Goal: Task Accomplishment & Management: Manage account settings

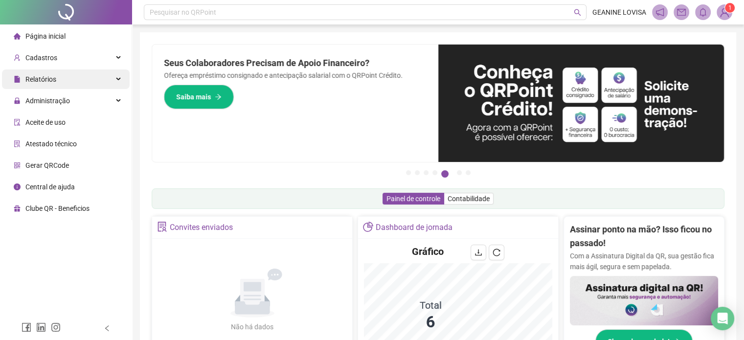
click at [78, 82] on div "Relatórios" at bounding box center [66, 79] width 128 height 20
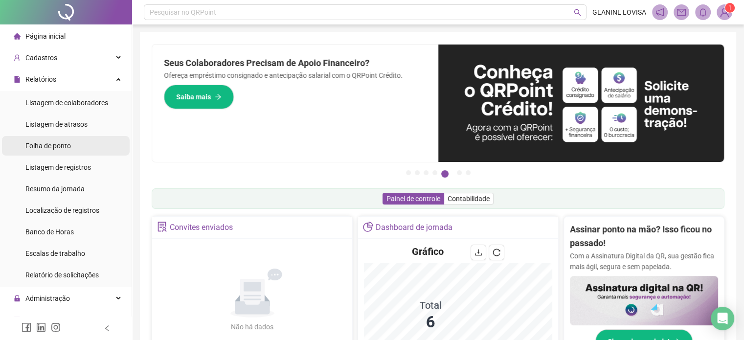
click at [58, 150] on div "Folha de ponto" at bounding box center [47, 146] width 45 height 20
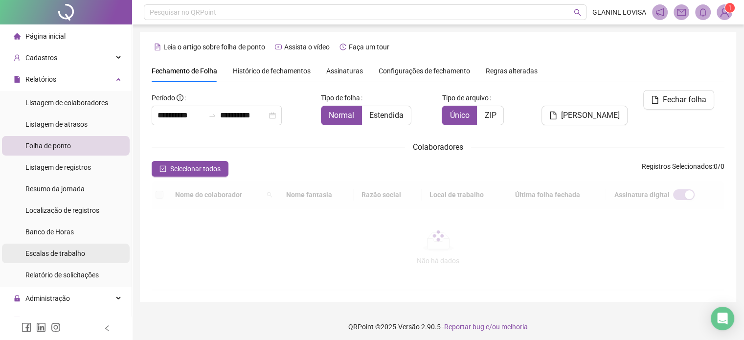
scroll to position [30, 0]
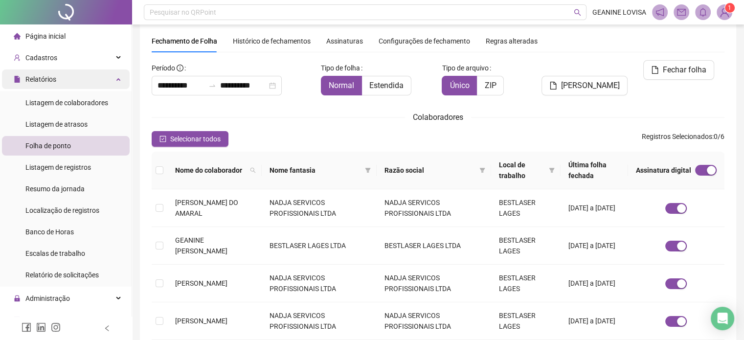
click at [93, 84] on div "Relatórios" at bounding box center [66, 79] width 128 height 20
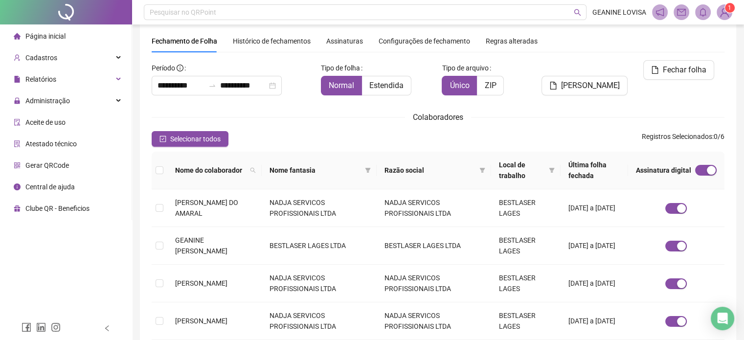
click at [55, 36] on span "Página inicial" at bounding box center [45, 36] width 40 height 8
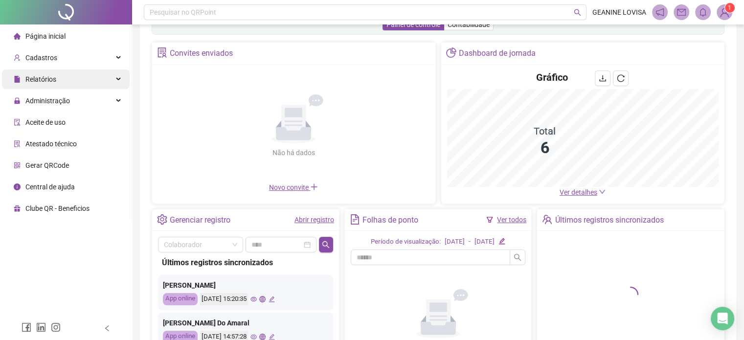
click at [73, 80] on div "Relatórios" at bounding box center [66, 79] width 128 height 20
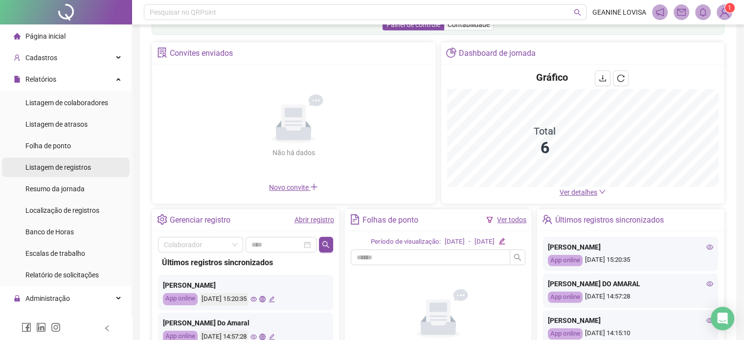
click at [80, 78] on div "Relatórios" at bounding box center [66, 79] width 128 height 20
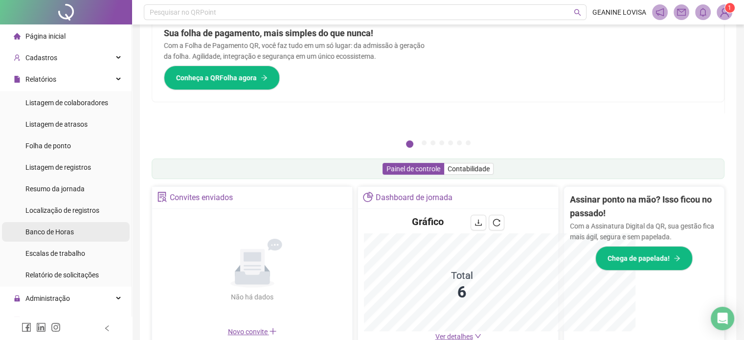
scroll to position [174, 0]
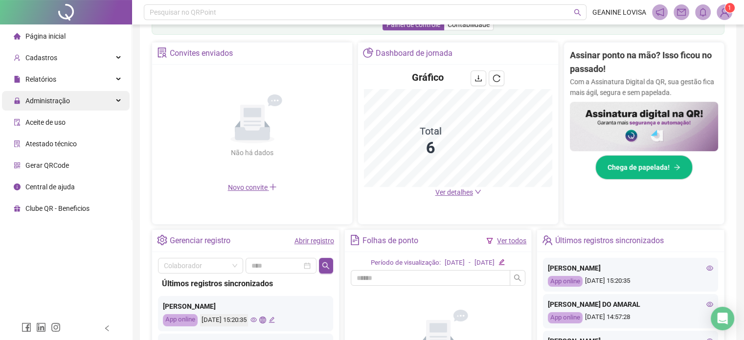
click at [76, 92] on div "Administração" at bounding box center [66, 101] width 128 height 20
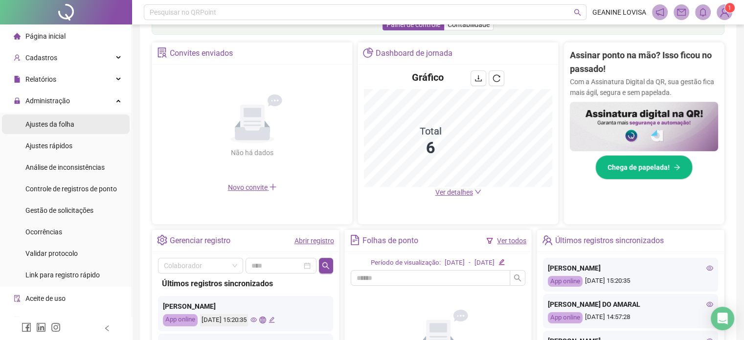
click at [64, 120] on span "Ajustes da folha" at bounding box center [49, 124] width 49 height 8
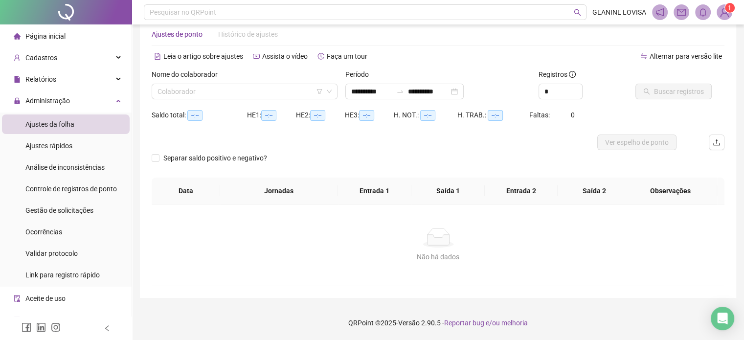
scroll to position [21, 0]
type input "**********"
click at [256, 98] on input "search" at bounding box center [239, 92] width 165 height 15
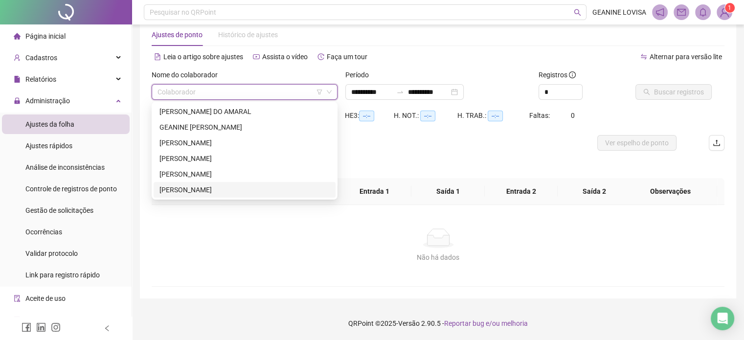
click at [227, 186] on div "[PERSON_NAME]" at bounding box center [244, 189] width 170 height 11
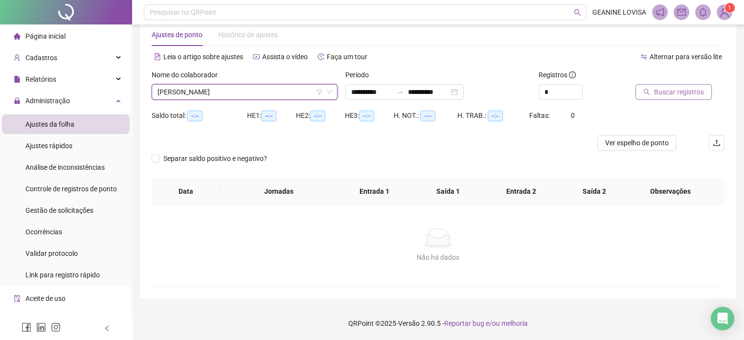
click at [673, 88] on span "Buscar registros" at bounding box center [679, 92] width 50 height 11
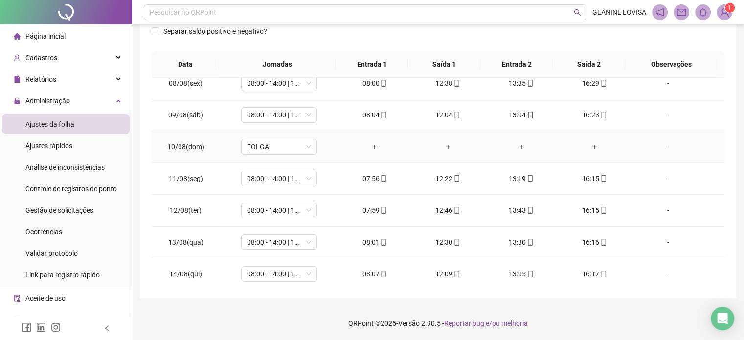
scroll to position [330, 0]
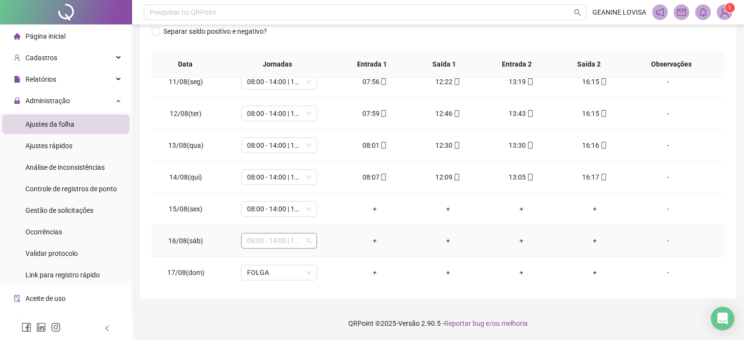
click at [307, 240] on span "08:00 - 14:00 | 15:00 - 16:20" at bounding box center [279, 240] width 64 height 15
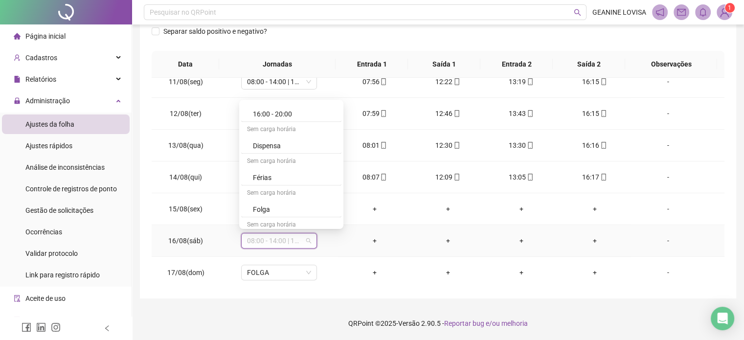
scroll to position [1858, 0]
click at [273, 200] on div "Folga" at bounding box center [294, 205] width 83 height 11
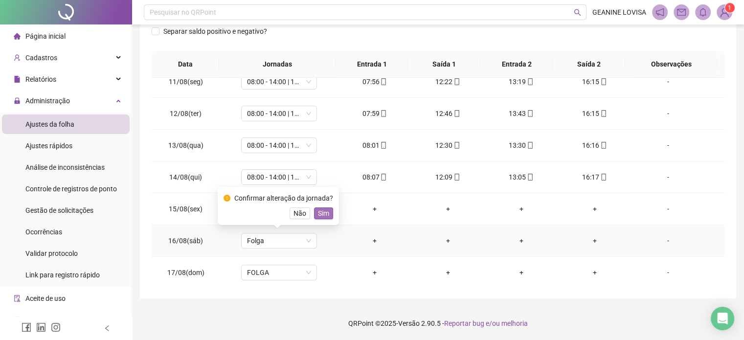
click at [320, 215] on span "Sim" at bounding box center [323, 213] width 11 height 11
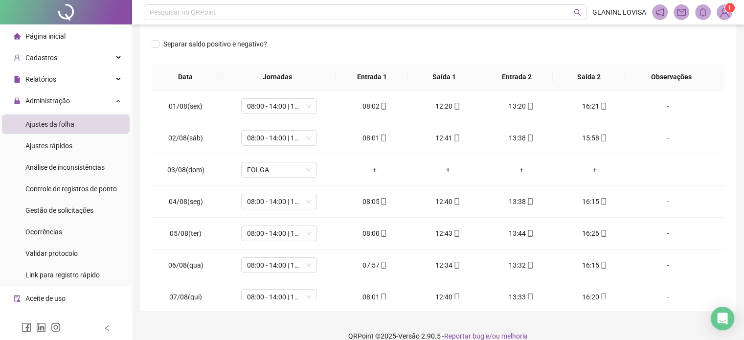
scroll to position [0, 0]
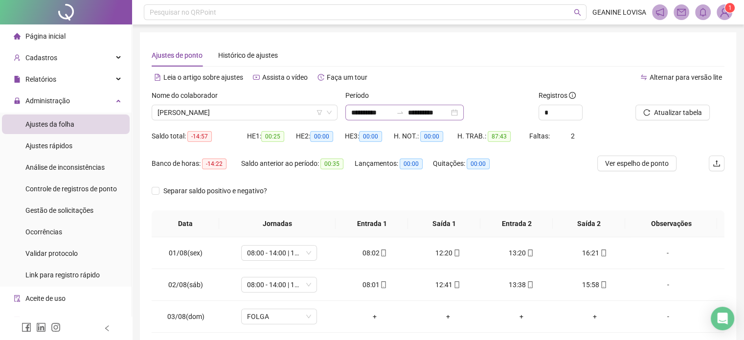
click at [463, 112] on div "**********" at bounding box center [404, 113] width 118 height 16
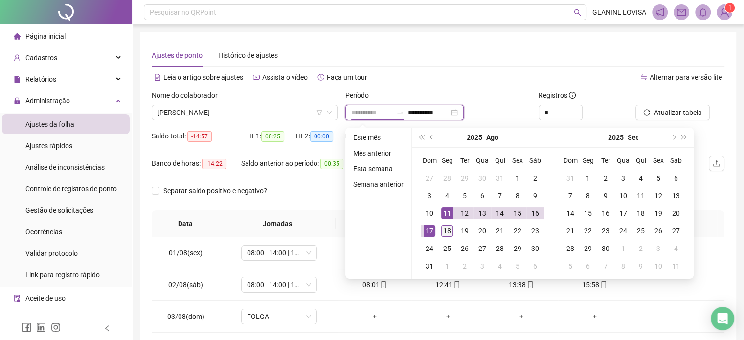
type input "**********"
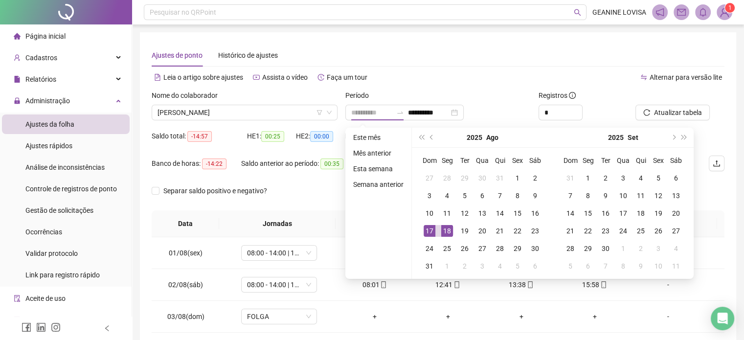
click at [448, 228] on div "18" at bounding box center [447, 231] width 12 height 12
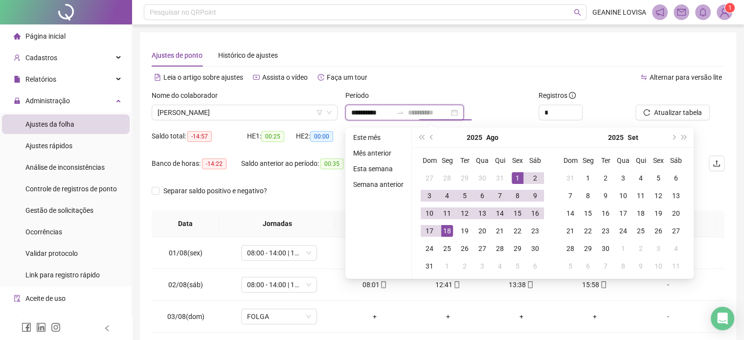
type input "**********"
click at [517, 176] on div "1" at bounding box center [517, 178] width 12 height 12
type input "**********"
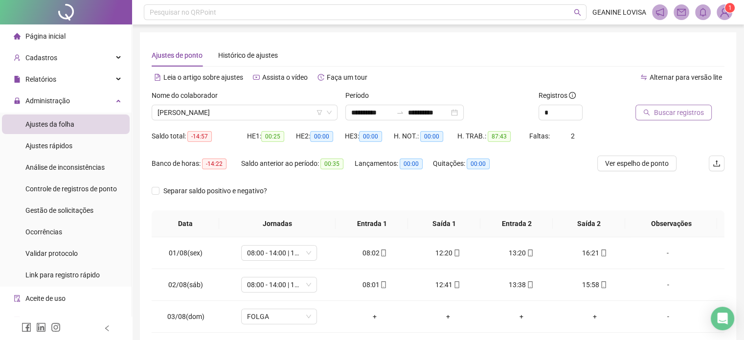
click at [690, 114] on span "Buscar registros" at bounding box center [679, 112] width 50 height 11
click at [326, 110] on icon "down" at bounding box center [329, 113] width 6 height 6
click at [329, 109] on span "[PERSON_NAME]" at bounding box center [244, 112] width 174 height 15
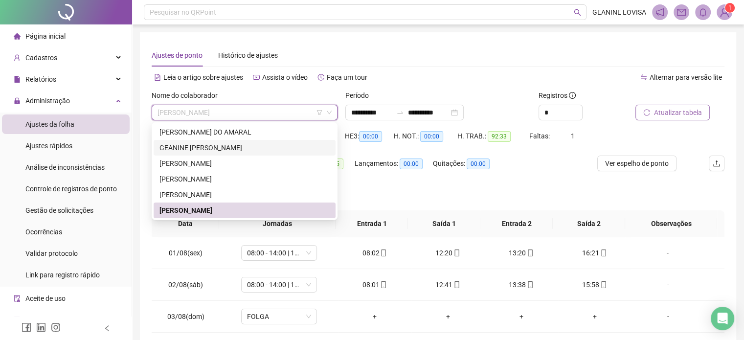
click at [242, 147] on div "GEANINE [PERSON_NAME]" at bounding box center [244, 147] width 170 height 11
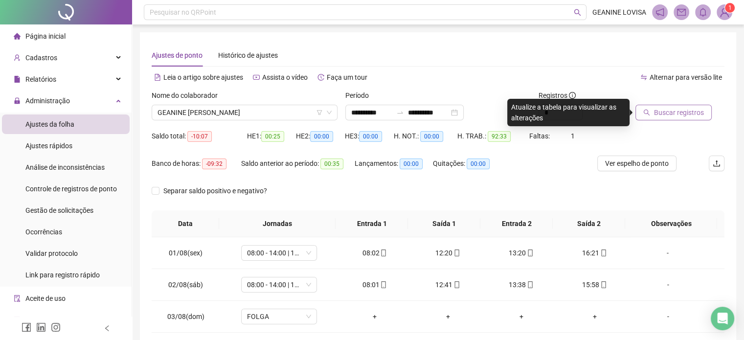
click at [655, 111] on span "Buscar registros" at bounding box center [679, 112] width 50 height 11
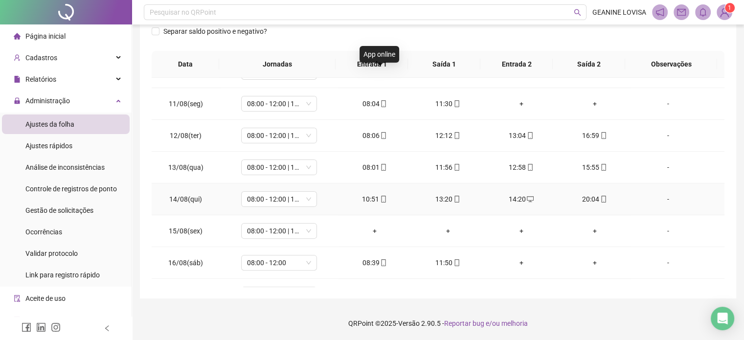
scroll to position [361, 0]
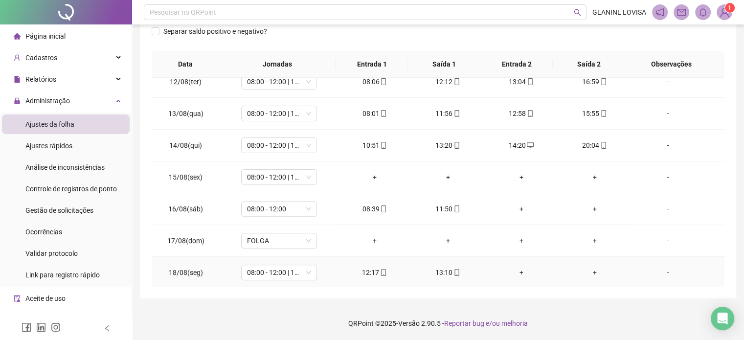
click at [514, 271] on div "+" at bounding box center [521, 272] width 58 height 11
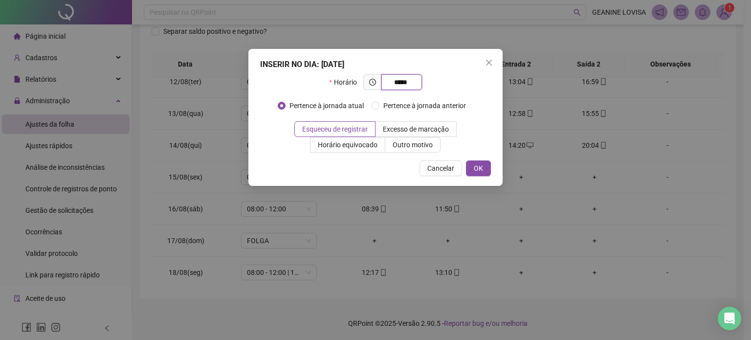
type input "*****"
click at [485, 158] on div "INSERIR NO DIA : [DATE] Horário ***** Pertence à jornada atual Pertence à jorna…" at bounding box center [375, 117] width 254 height 137
click at [484, 162] on button "OK" at bounding box center [478, 168] width 25 height 16
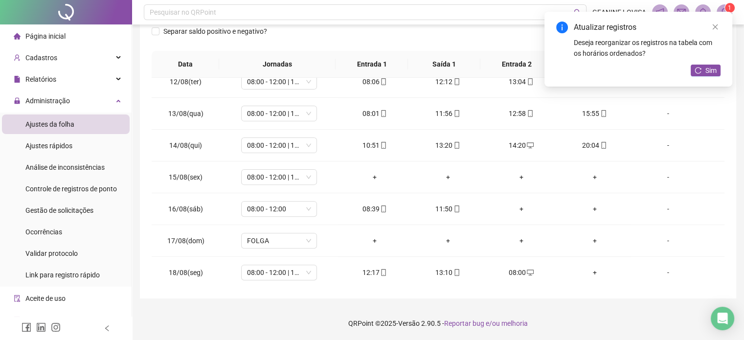
click at [705, 58] on div "Deseja reorganizar os registros na tabela com os horários ordenados?" at bounding box center [646, 48] width 147 height 22
click at [705, 68] on span "Sim" at bounding box center [710, 70] width 11 height 11
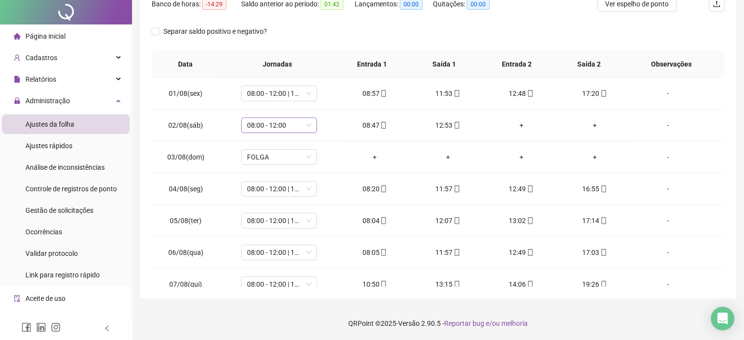
scroll to position [0, 0]
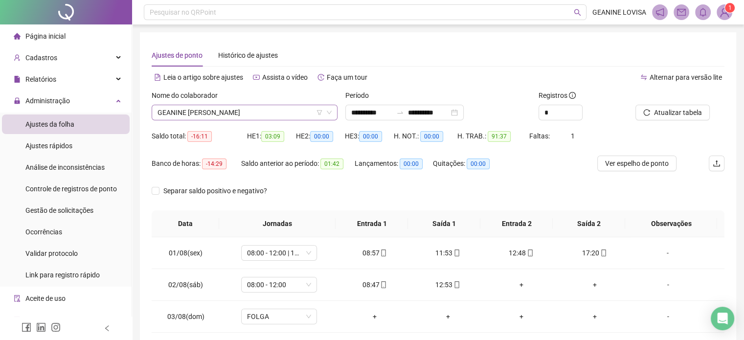
click at [328, 113] on icon "down" at bounding box center [329, 113] width 6 height 6
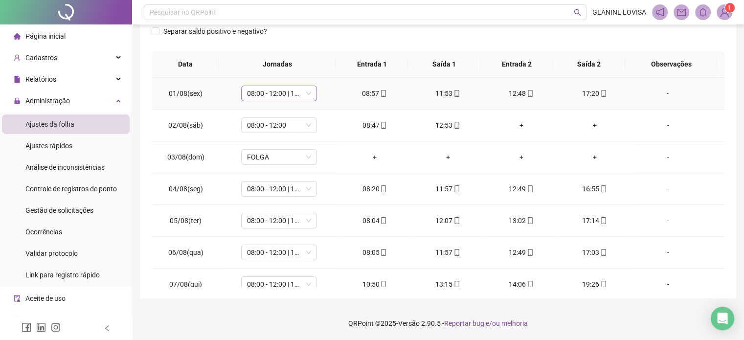
click at [286, 91] on span "08:00 - 12:00 | 13:00 - 17:00" at bounding box center [279, 93] width 64 height 15
click at [223, 71] on th "Jornadas" at bounding box center [277, 64] width 116 height 27
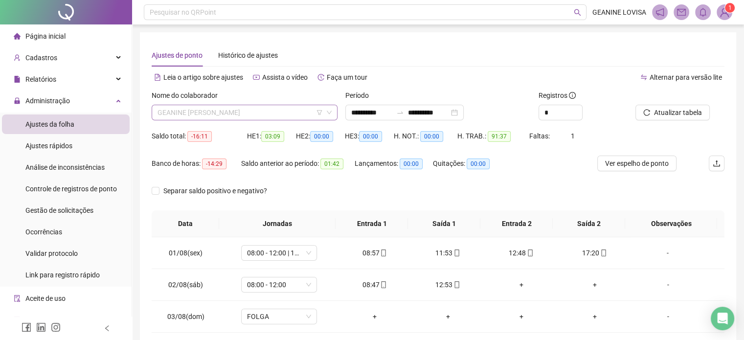
click at [256, 112] on span "GEANINE [PERSON_NAME]" at bounding box center [244, 112] width 174 height 15
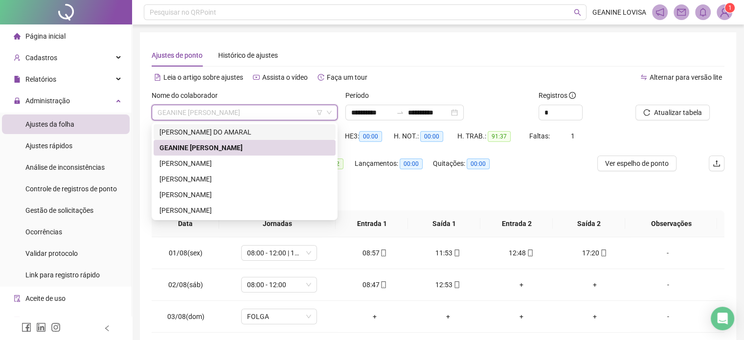
click at [250, 126] on div "[PERSON_NAME] DO AMARAL" at bounding box center [245, 132] width 182 height 16
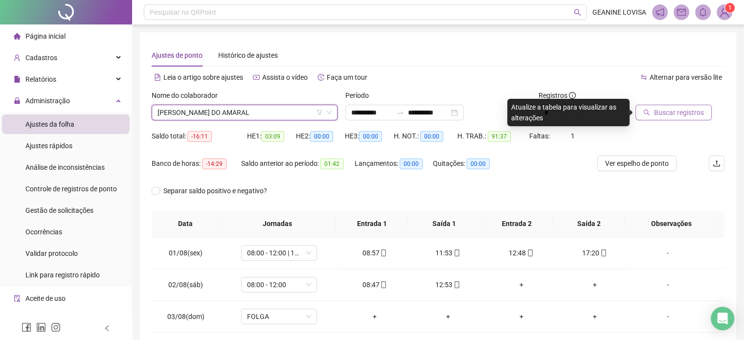
drag, startPoint x: 632, startPoint y: 108, endPoint x: 655, endPoint y: 118, distance: 25.8
click at [632, 107] on div "Buscar registros" at bounding box center [679, 109] width 97 height 38
click at [666, 112] on span "Buscar registros" at bounding box center [679, 112] width 50 height 11
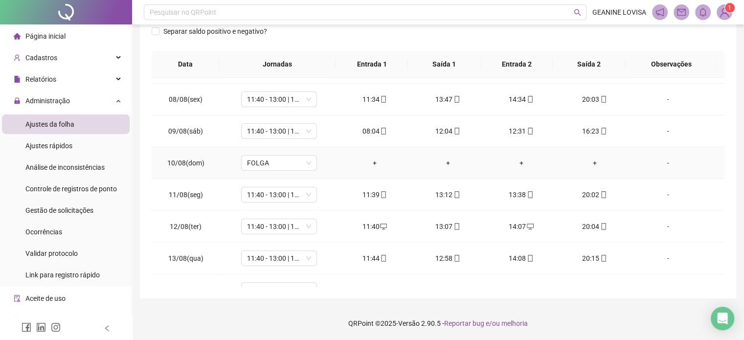
scroll to position [342, 0]
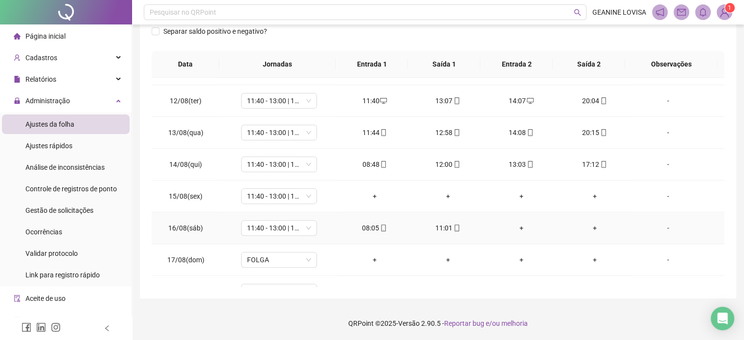
click at [515, 228] on div "+" at bounding box center [521, 227] width 58 height 11
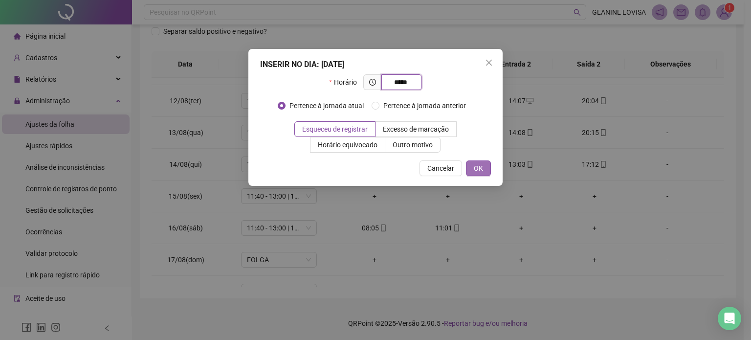
type input "*****"
click at [485, 170] on button "OK" at bounding box center [478, 168] width 25 height 16
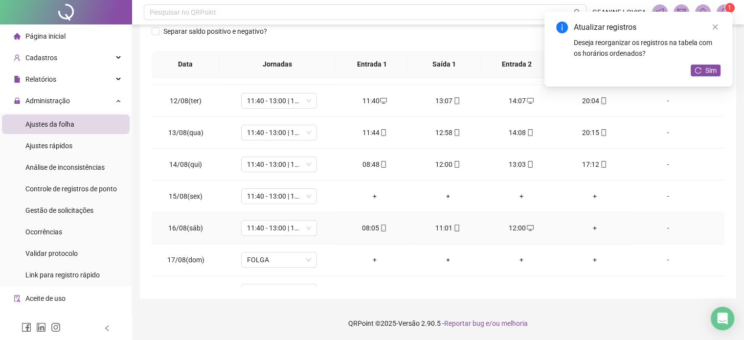
click at [591, 230] on div "+" at bounding box center [595, 227] width 58 height 11
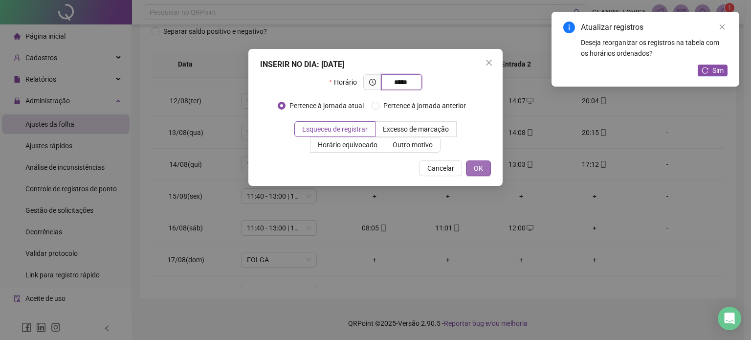
type input "*****"
click at [483, 168] on span "OK" at bounding box center [478, 168] width 9 height 11
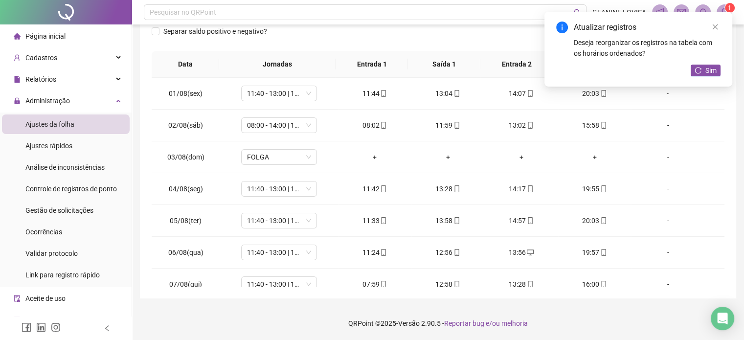
scroll to position [0, 0]
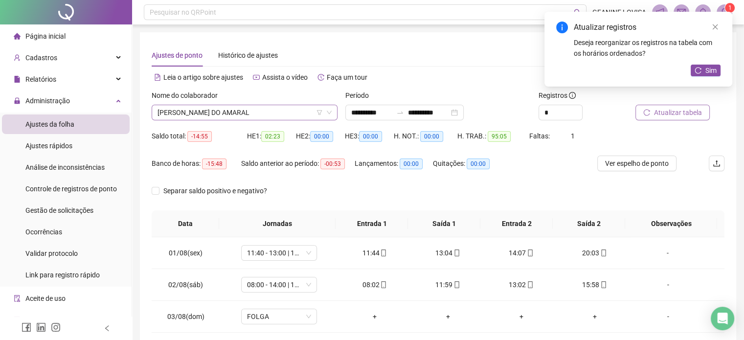
click at [328, 113] on icon "down" at bounding box center [329, 113] width 6 height 6
click at [330, 112] on icon "down" at bounding box center [329, 113] width 6 height 6
click at [721, 74] on div "Atualizar registros Deseja reorganizar os registros na tabela com os horários o…" at bounding box center [638, 49] width 188 height 75
click at [712, 68] on span "Sim" at bounding box center [710, 70] width 11 height 11
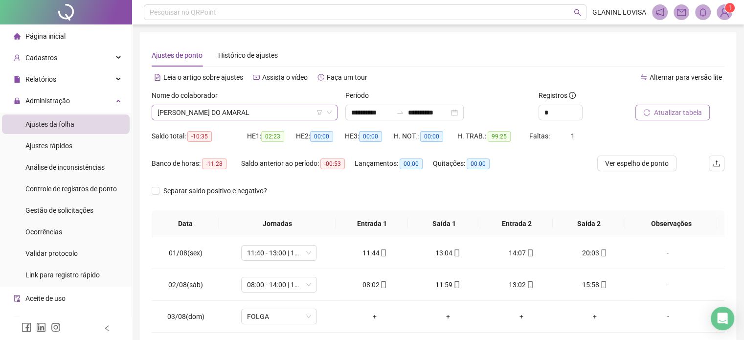
drag, startPoint x: 329, startPoint y: 108, endPoint x: 329, endPoint y: 113, distance: 5.4
click at [329, 112] on div "[PERSON_NAME] DO AMARAL" at bounding box center [245, 113] width 186 height 16
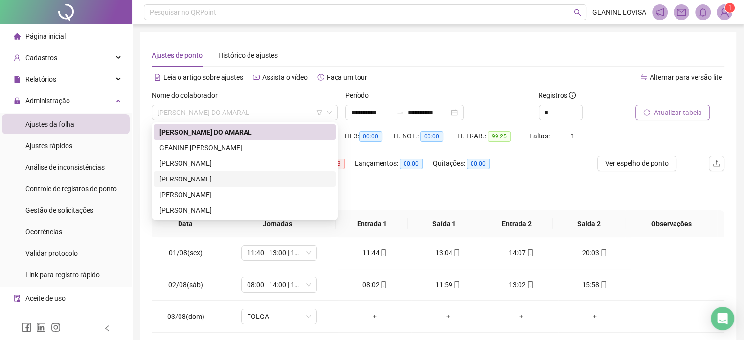
click at [266, 174] on div "[PERSON_NAME]" at bounding box center [244, 179] width 170 height 11
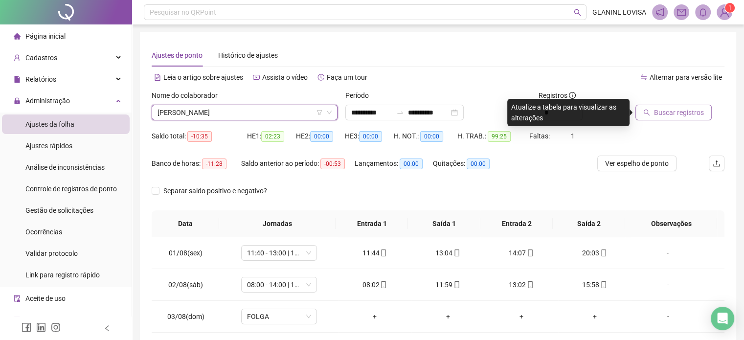
click at [684, 115] on span "Buscar registros" at bounding box center [679, 112] width 50 height 11
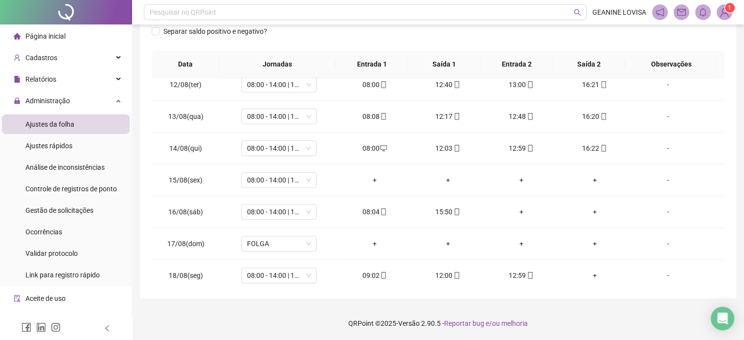
scroll to position [361, 0]
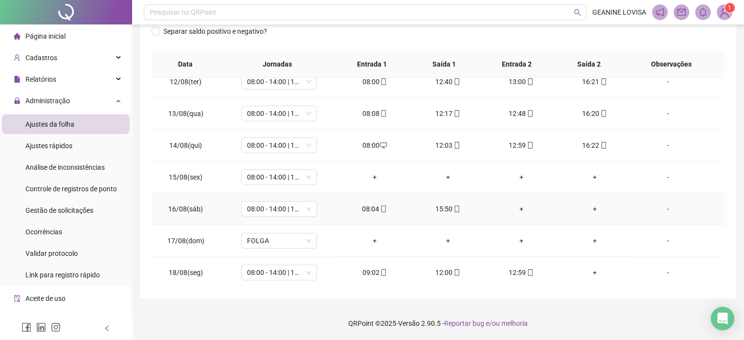
click at [515, 204] on div "+" at bounding box center [521, 208] width 58 height 11
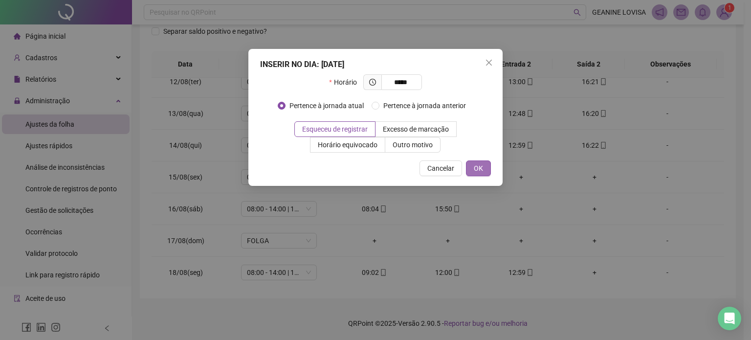
type input "*****"
click at [476, 164] on span "OK" at bounding box center [478, 168] width 9 height 11
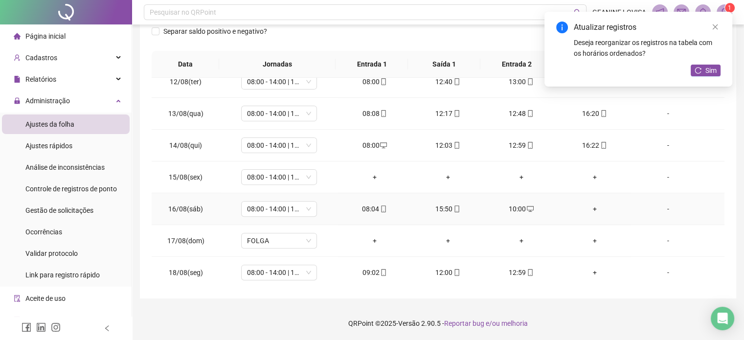
click at [589, 205] on div "+" at bounding box center [595, 208] width 58 height 11
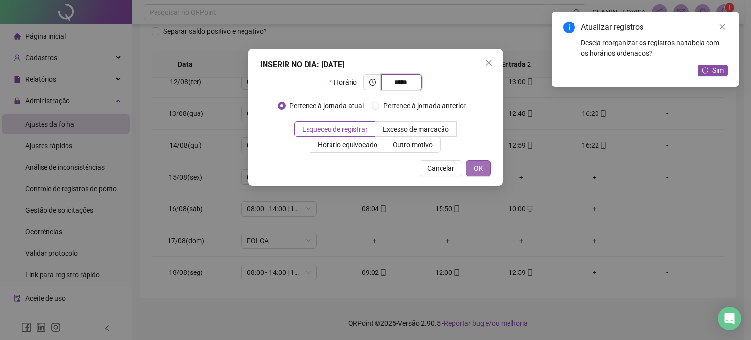
type input "*****"
click at [482, 175] on button "OK" at bounding box center [478, 168] width 25 height 16
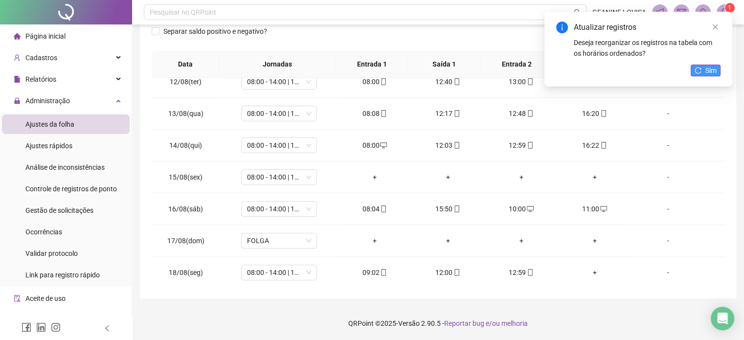
click at [708, 74] on span "Sim" at bounding box center [710, 70] width 11 height 11
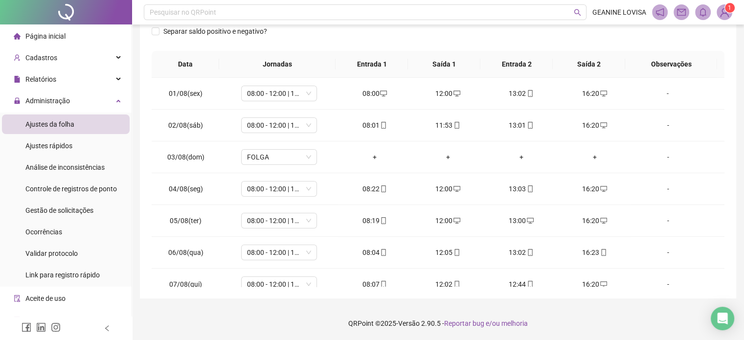
scroll to position [0, 0]
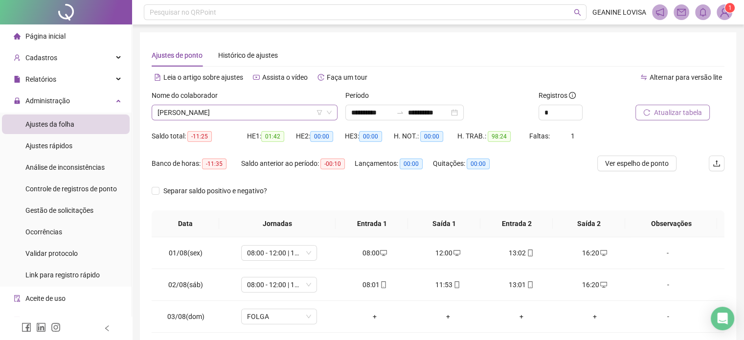
click at [317, 116] on span "[PERSON_NAME]" at bounding box center [244, 112] width 174 height 15
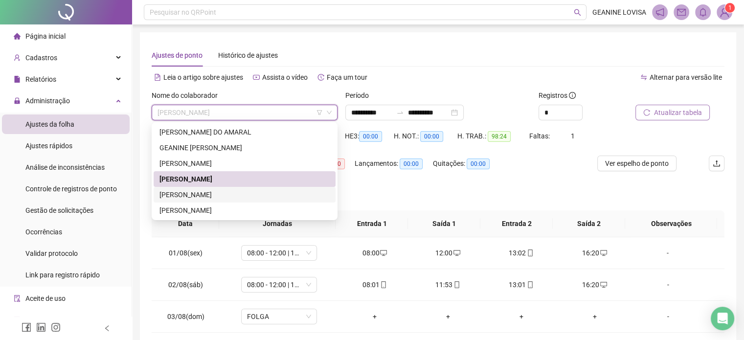
click at [256, 198] on div "[PERSON_NAME]" at bounding box center [244, 194] width 170 height 11
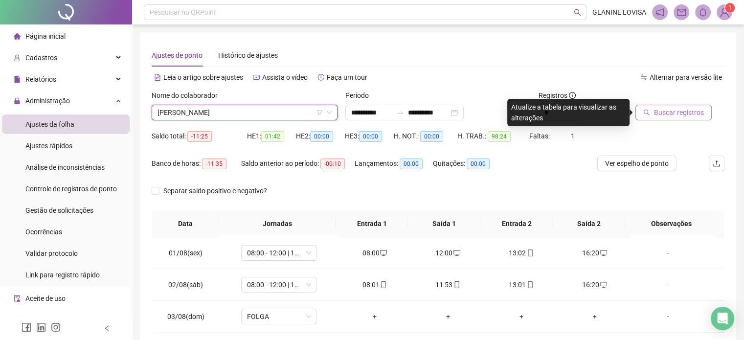
click at [643, 112] on icon "search" at bounding box center [646, 113] width 6 height 6
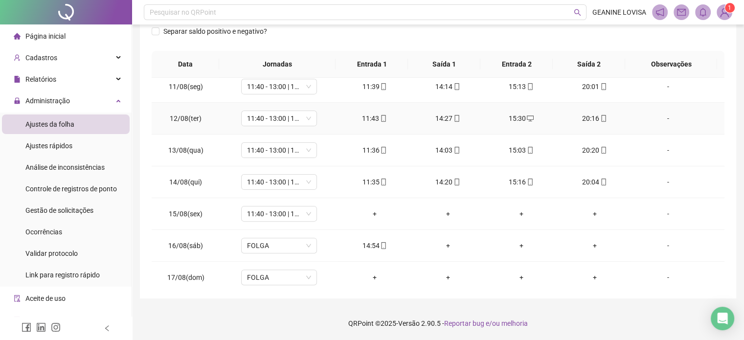
scroll to position [361, 0]
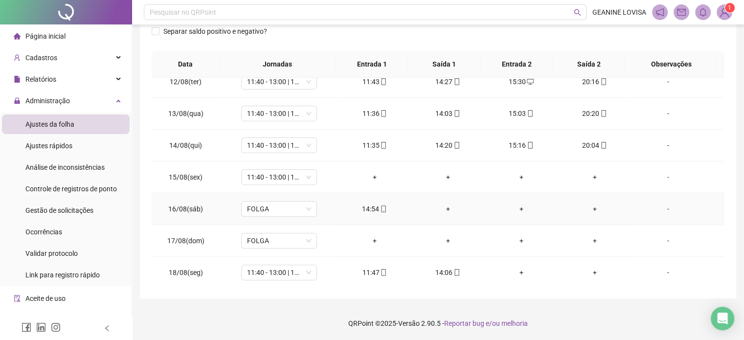
click at [441, 206] on div "+" at bounding box center [448, 208] width 58 height 11
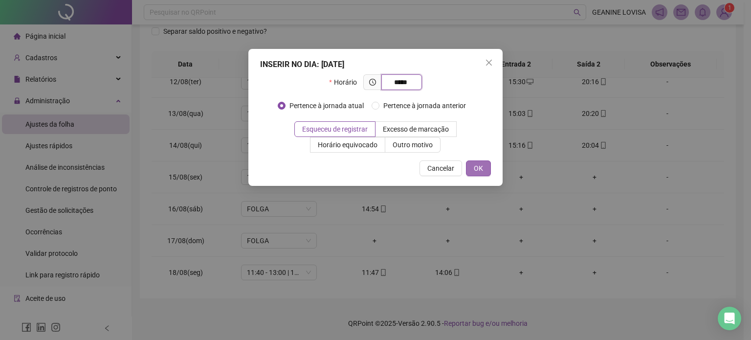
type input "*****"
click at [482, 173] on span "OK" at bounding box center [478, 168] width 9 height 11
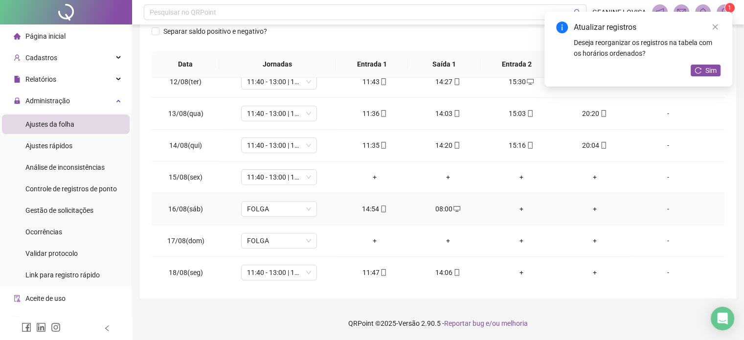
click at [517, 210] on div "+" at bounding box center [521, 208] width 58 height 11
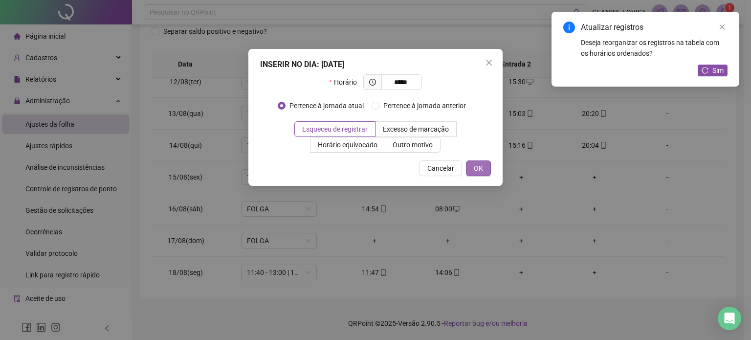
type input "*****"
click at [479, 163] on span "OK" at bounding box center [478, 168] width 9 height 11
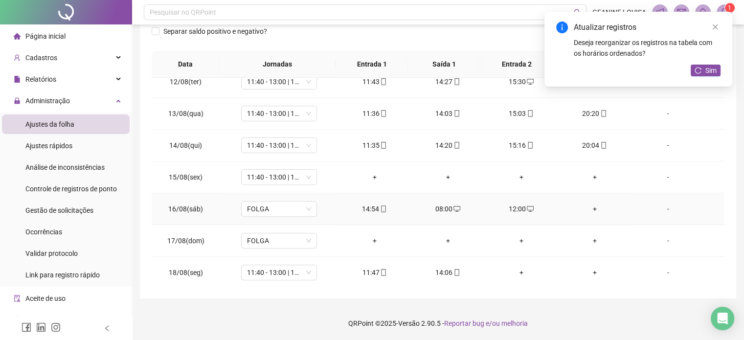
click at [585, 211] on div "+" at bounding box center [595, 208] width 58 height 11
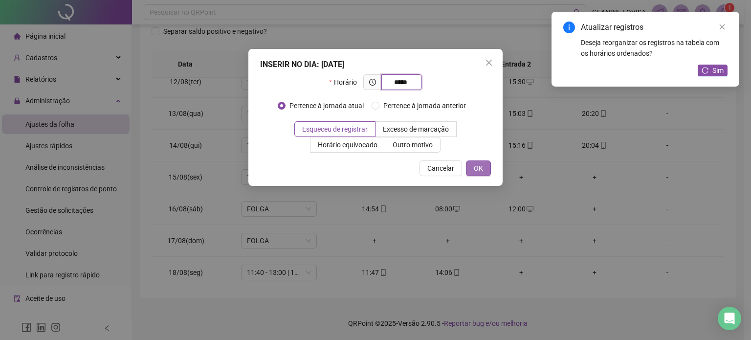
type input "*****"
click at [485, 170] on button "OK" at bounding box center [478, 168] width 25 height 16
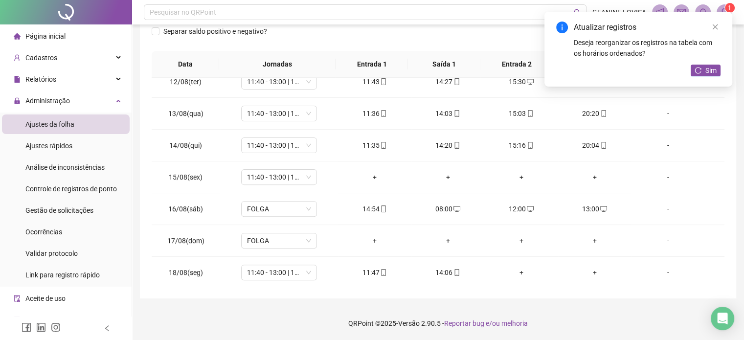
click at [705, 58] on div "Deseja reorganizar os registros na tabela com os horários ordenados?" at bounding box center [646, 48] width 147 height 22
click at [706, 68] on span "Sim" at bounding box center [710, 70] width 11 height 11
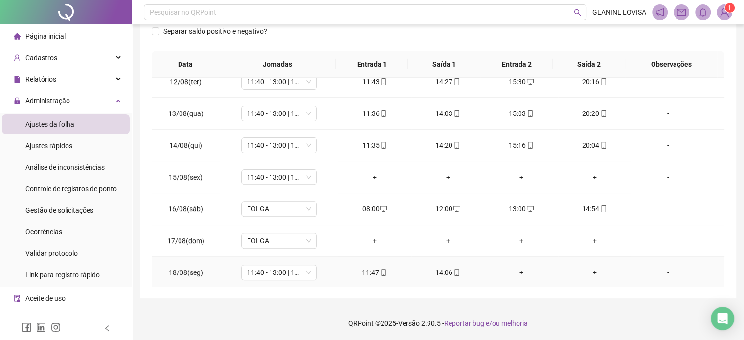
click at [517, 274] on div "+" at bounding box center [521, 272] width 58 height 11
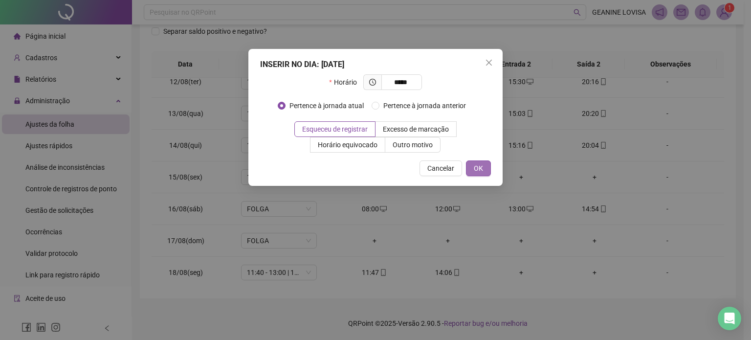
type input "*****"
click at [480, 164] on span "OK" at bounding box center [478, 168] width 9 height 11
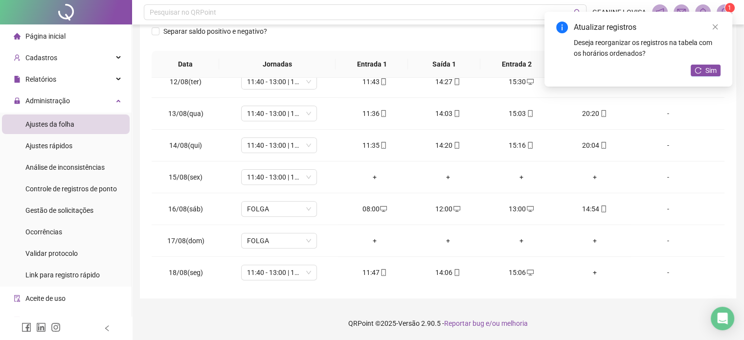
scroll to position [0, 0]
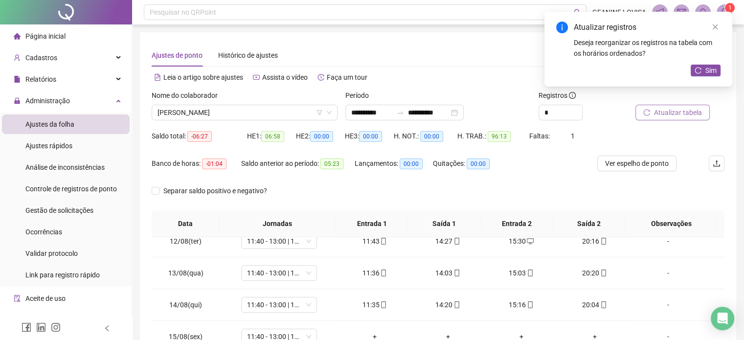
click at [677, 113] on span "Atualizar tabela" at bounding box center [678, 112] width 48 height 11
click at [706, 69] on span "Sim" at bounding box center [710, 70] width 11 height 11
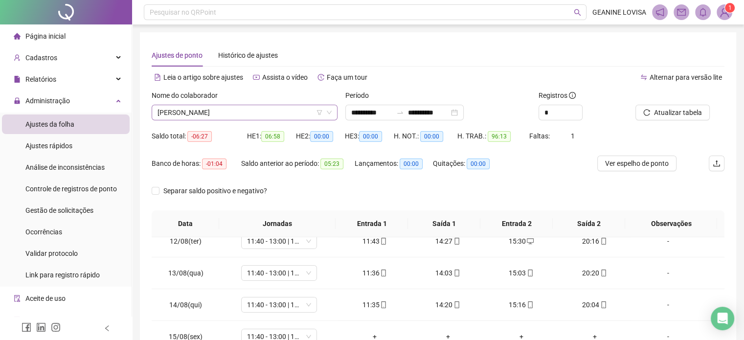
click at [321, 111] on icon "filter" at bounding box center [319, 113] width 6 height 6
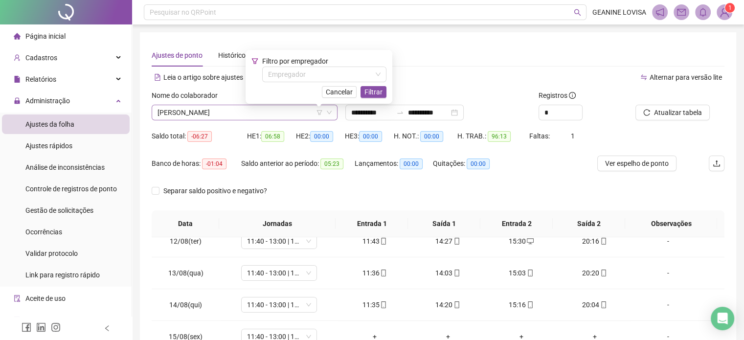
click at [272, 117] on span "[PERSON_NAME]" at bounding box center [244, 112] width 174 height 15
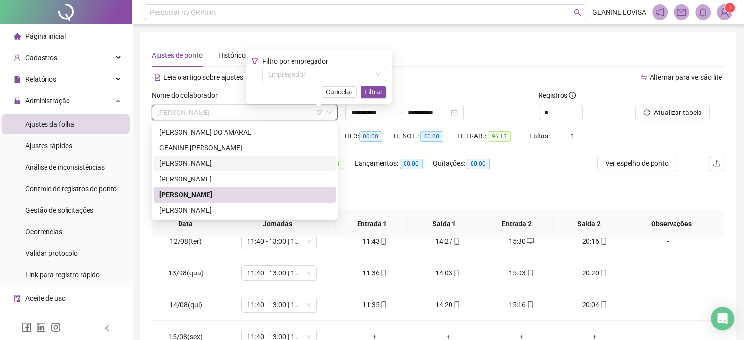
click at [230, 164] on div "[PERSON_NAME]" at bounding box center [244, 163] width 170 height 11
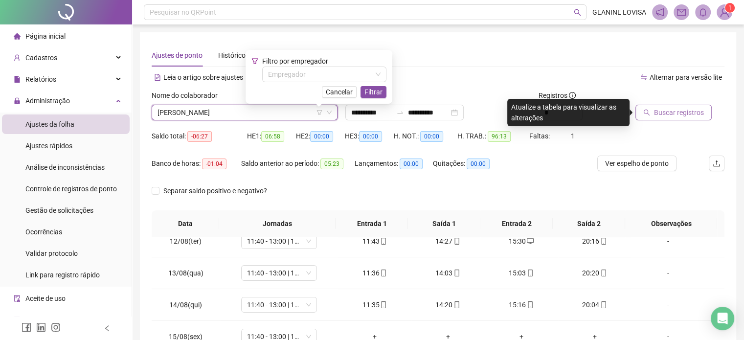
click at [684, 116] on span "Buscar registros" at bounding box center [679, 112] width 50 height 11
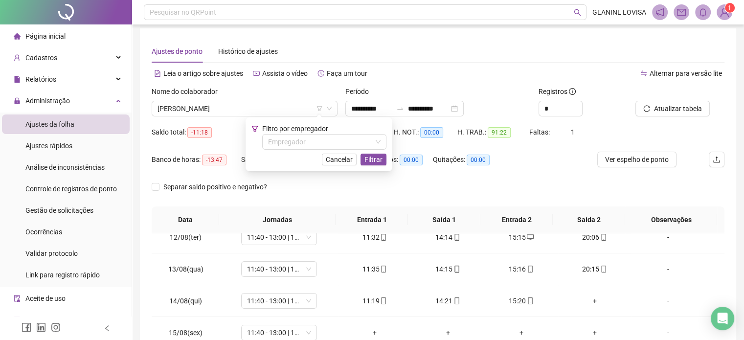
scroll to position [159, 0]
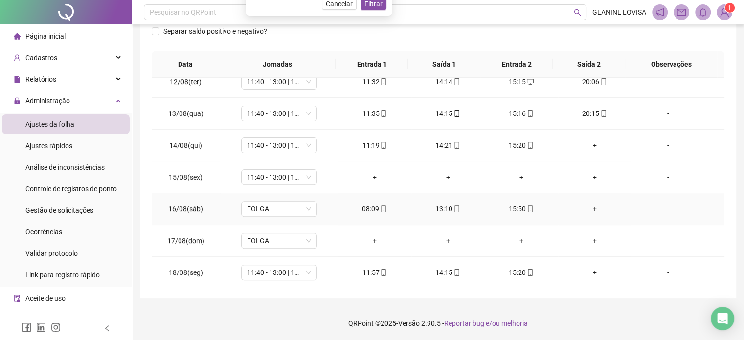
click at [590, 206] on div "+" at bounding box center [595, 208] width 58 height 11
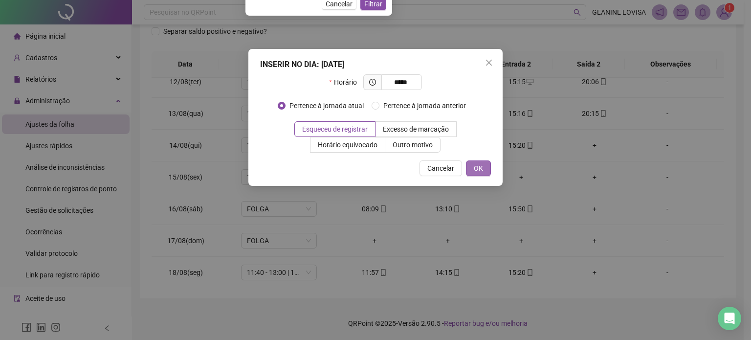
type input "*****"
click at [482, 169] on span "OK" at bounding box center [478, 168] width 9 height 11
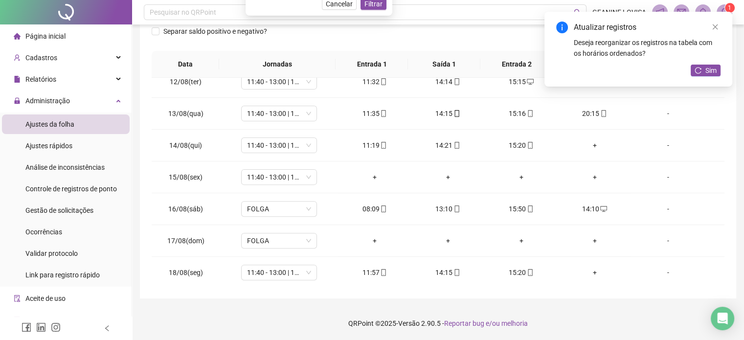
click at [704, 63] on div "Atualizar registros Deseja reorganizar os registros na tabela com os horários o…" at bounding box center [638, 49] width 188 height 75
click at [702, 72] on button "Sim" at bounding box center [705, 71] width 30 height 12
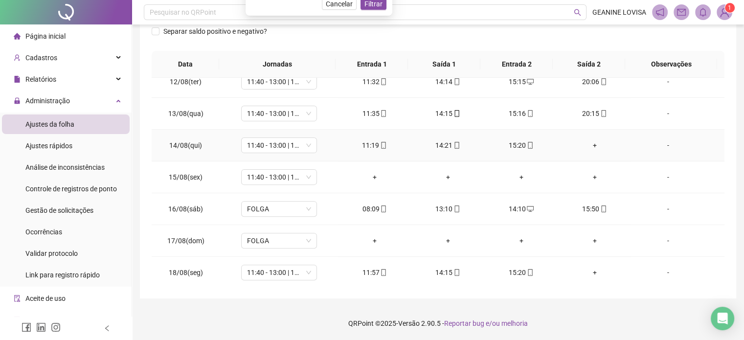
click at [587, 143] on div "+" at bounding box center [595, 145] width 58 height 11
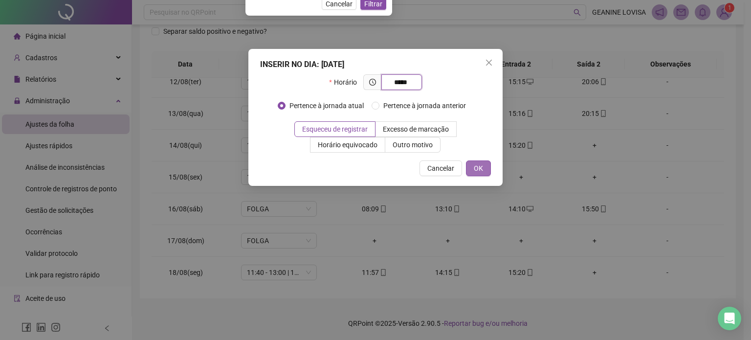
type input "*****"
click at [474, 168] on span "OK" at bounding box center [478, 168] width 9 height 11
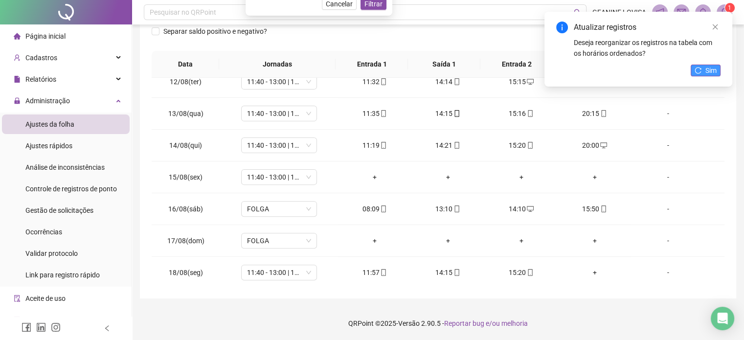
click at [717, 70] on button "Sim" at bounding box center [705, 71] width 30 height 12
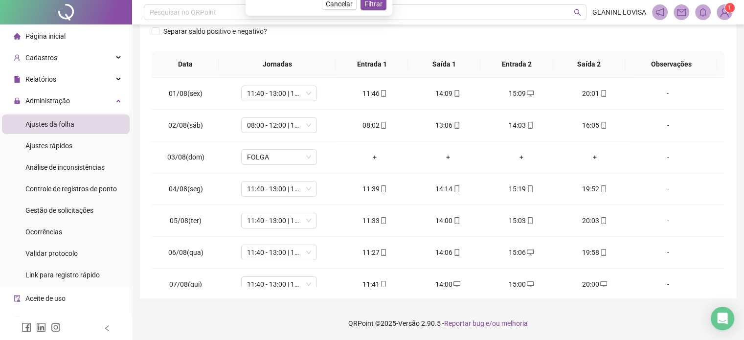
scroll to position [0, 0]
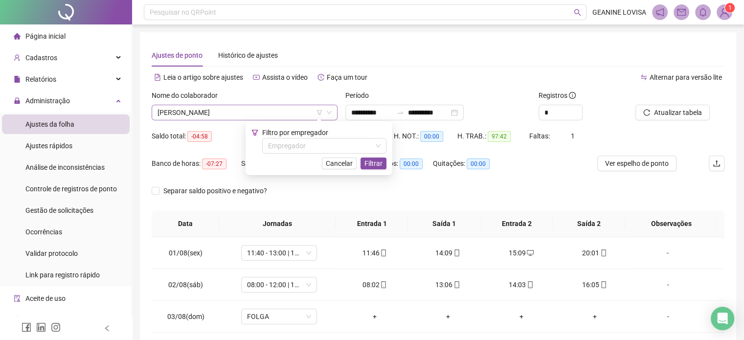
click at [328, 109] on span "[PERSON_NAME]" at bounding box center [244, 112] width 174 height 15
